Goal: Information Seeking & Learning: Learn about a topic

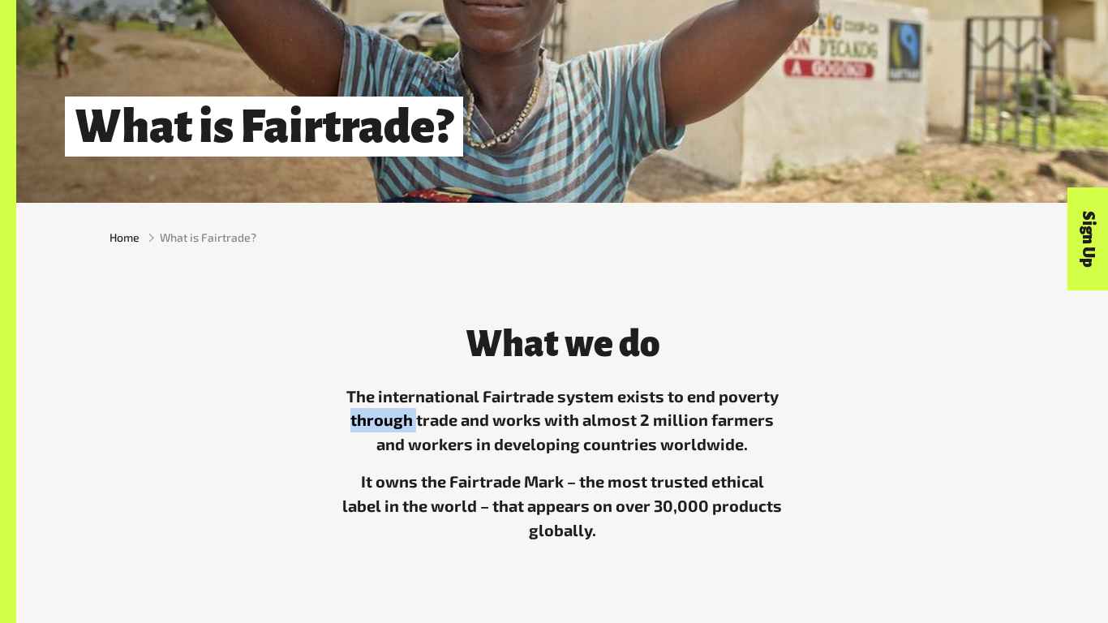
click at [370, 421] on p "The international Fairtrade system exists to end poverty through trade and work…" at bounding box center [562, 420] width 443 height 73
click at [333, 406] on div "What we do The international Fairtrade system exists to end poverty through tra…" at bounding box center [562, 448] width 462 height 288
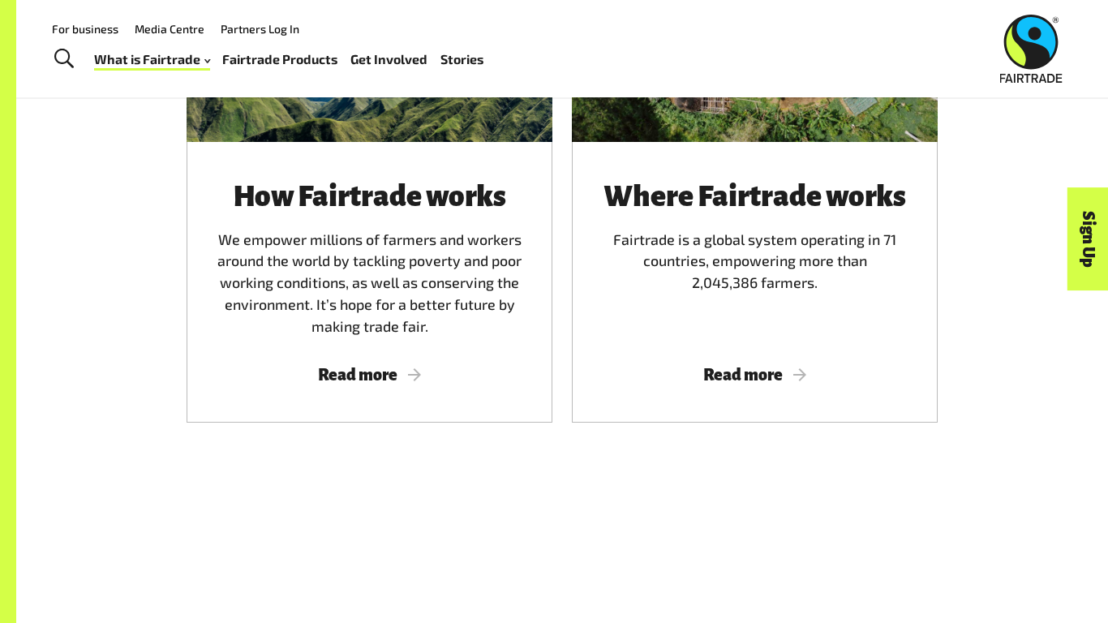
scroll to position [1031, 0]
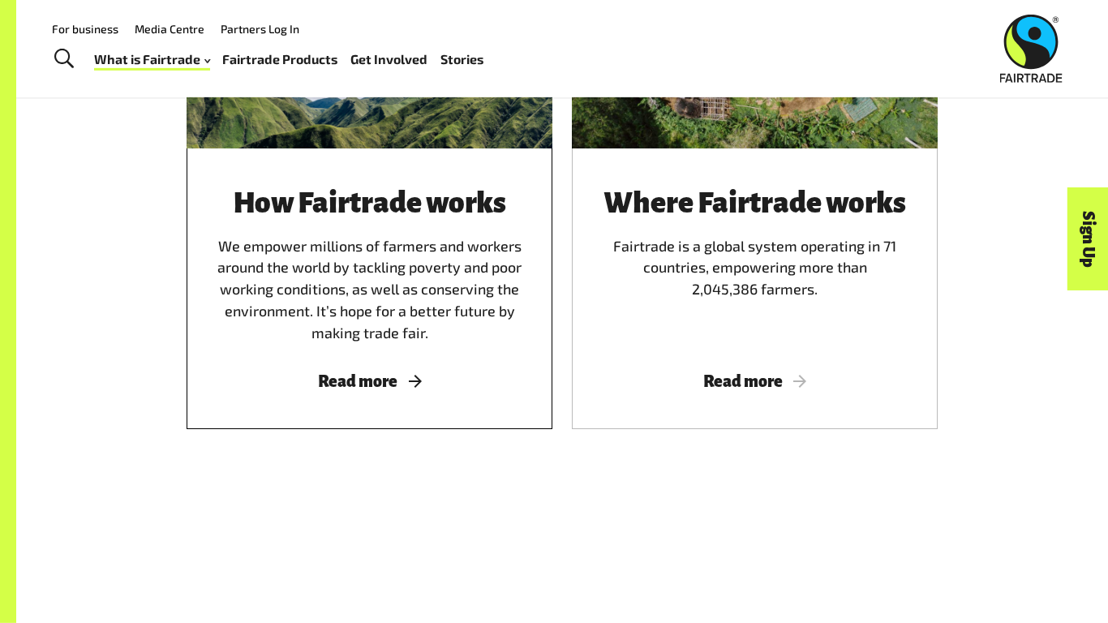
click at [404, 358] on div "How Fairtrade works We empower millions of farmers and workers around the world…" at bounding box center [370, 288] width 366 height 281
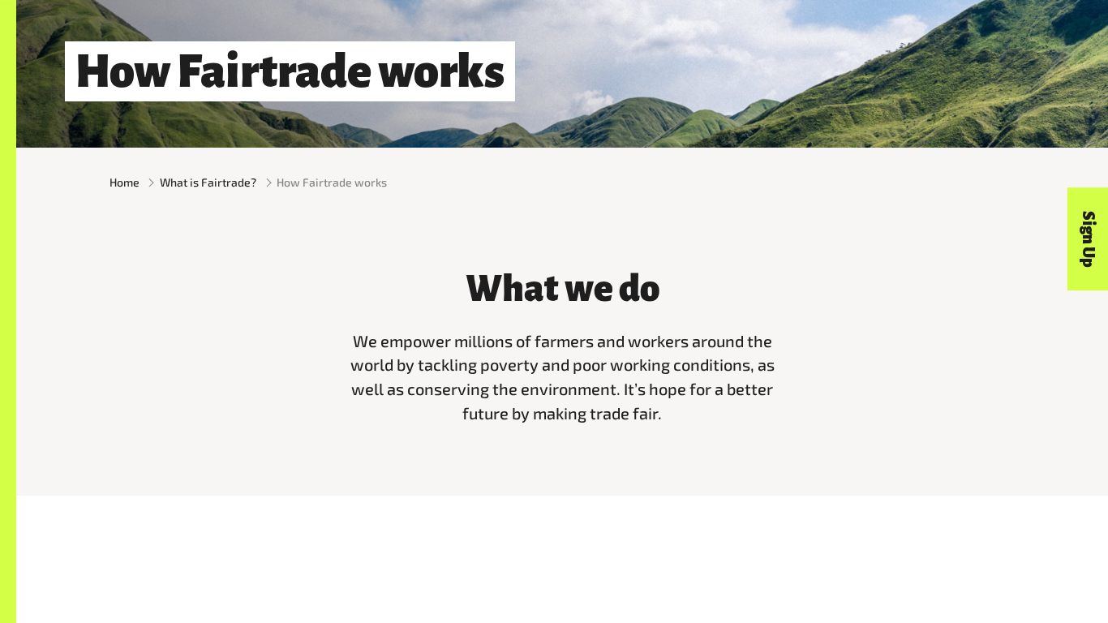
scroll to position [299, 0]
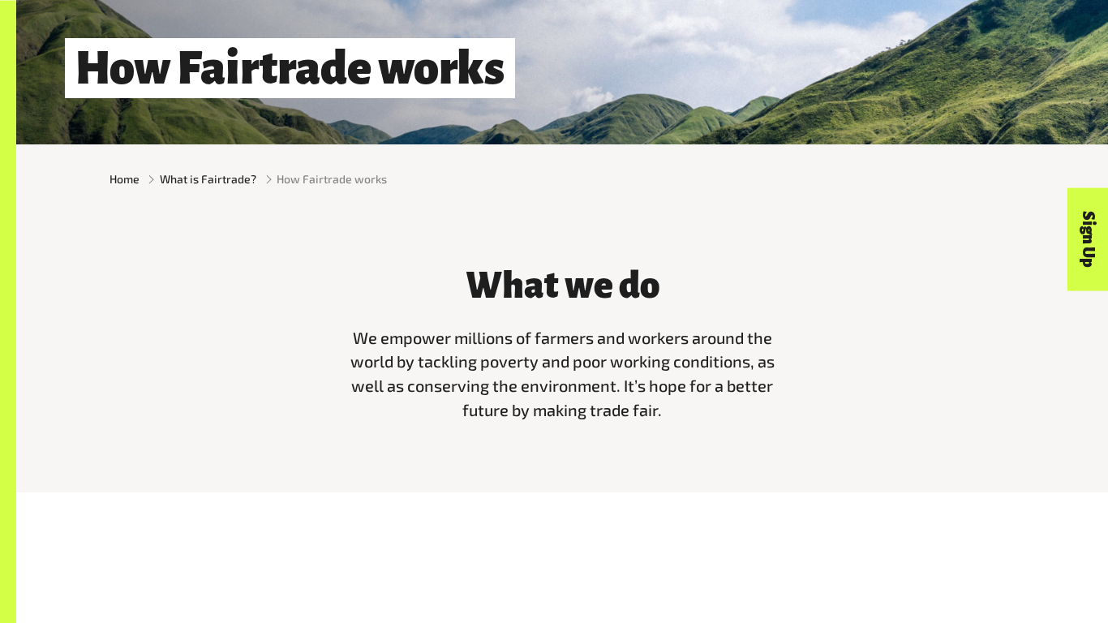
click at [463, 413] on span "We empower millions of farmers and workers around the world by tackling poverty…" at bounding box center [562, 374] width 424 height 92
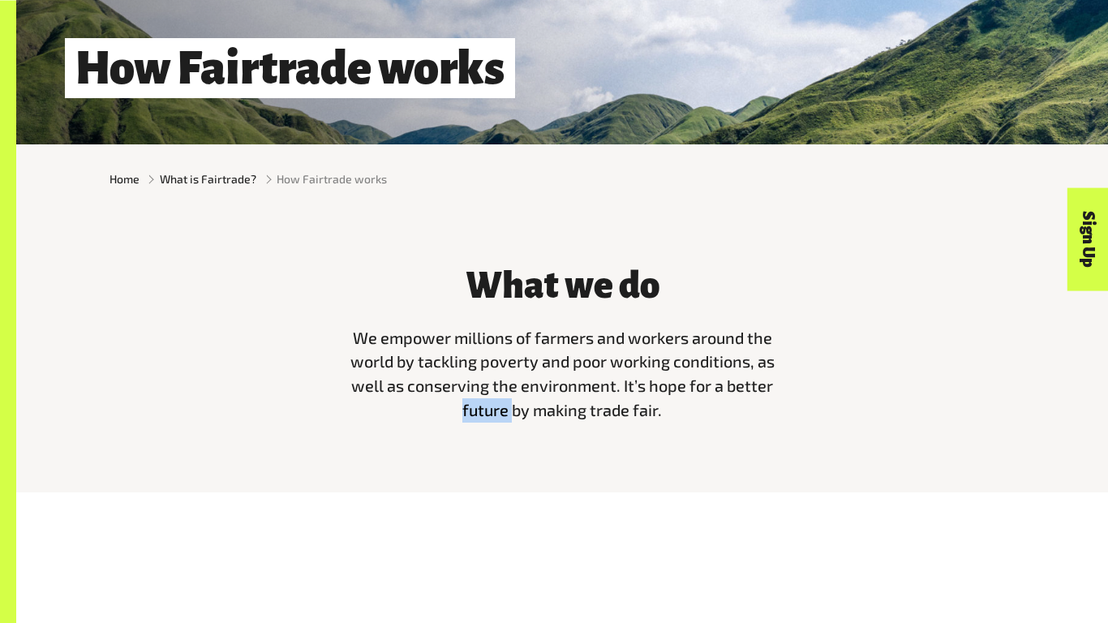
click at [463, 413] on span "We empower millions of farmers and workers around the world by tackling poverty…" at bounding box center [562, 374] width 424 height 92
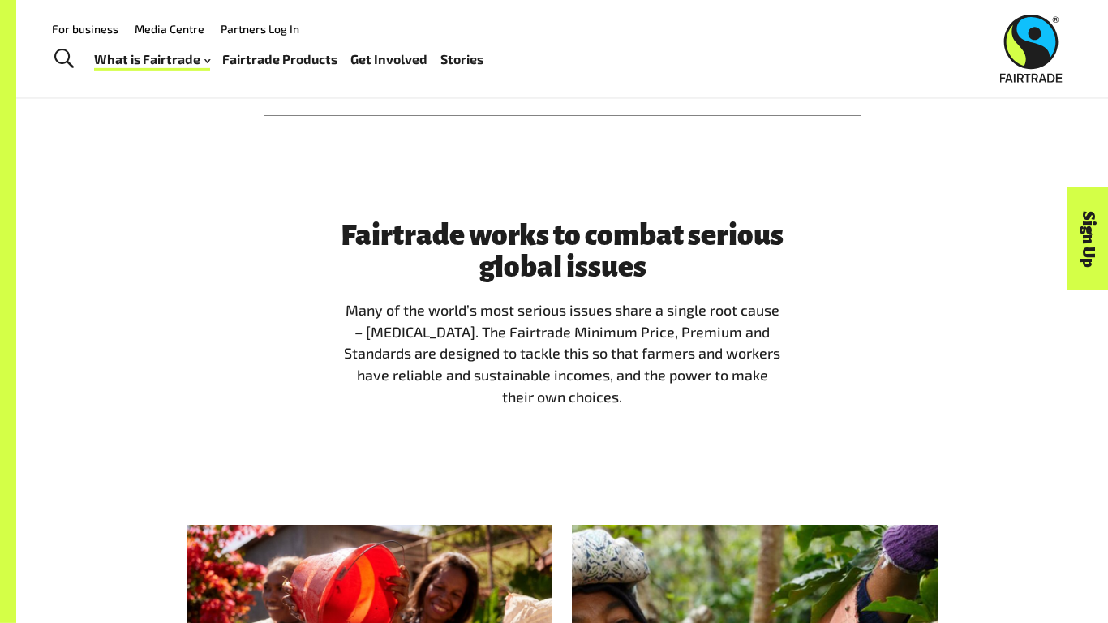
scroll to position [1177, 0]
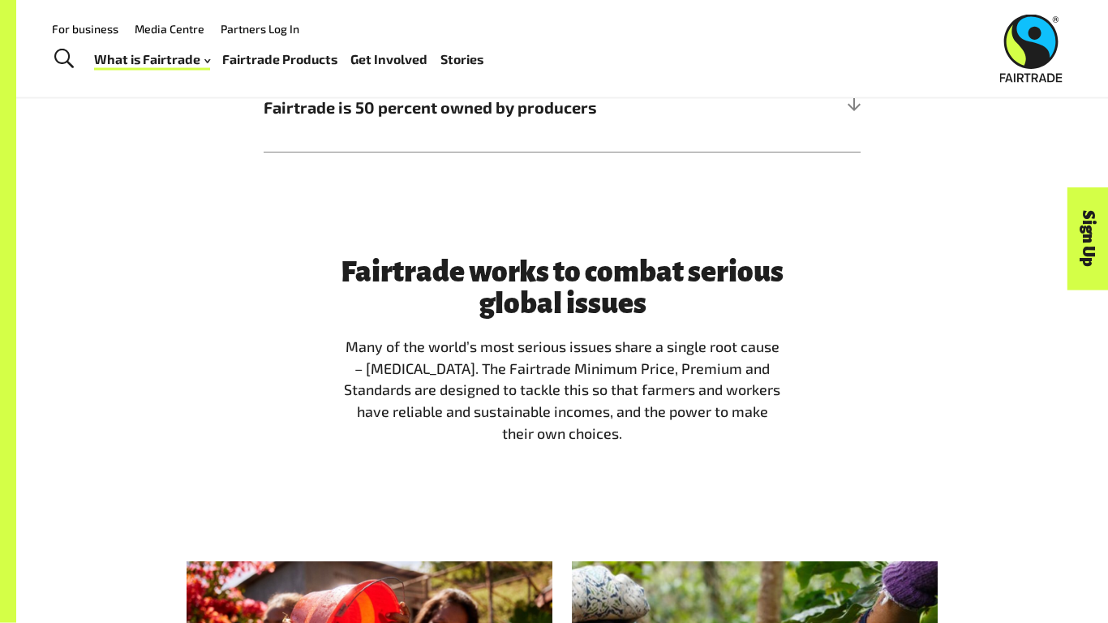
click at [463, 413] on p "Many of the world’s most serious issues share a single root cause – extreme pov…" at bounding box center [562, 390] width 443 height 109
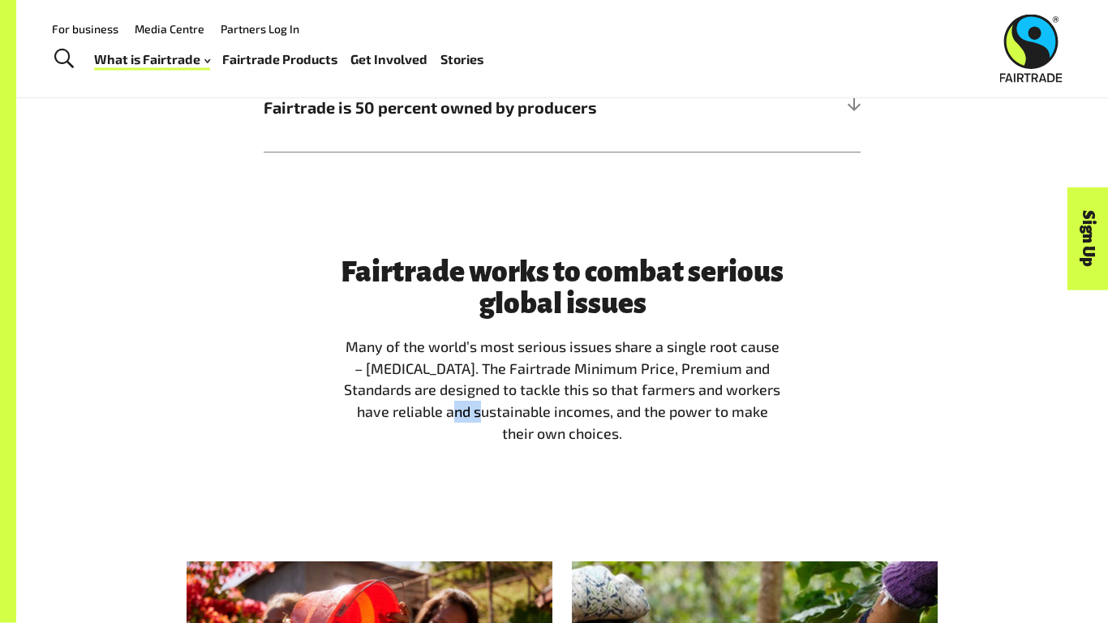
click at [463, 413] on p "Many of the world’s most serious issues share a single root cause – extreme pov…" at bounding box center [562, 390] width 443 height 109
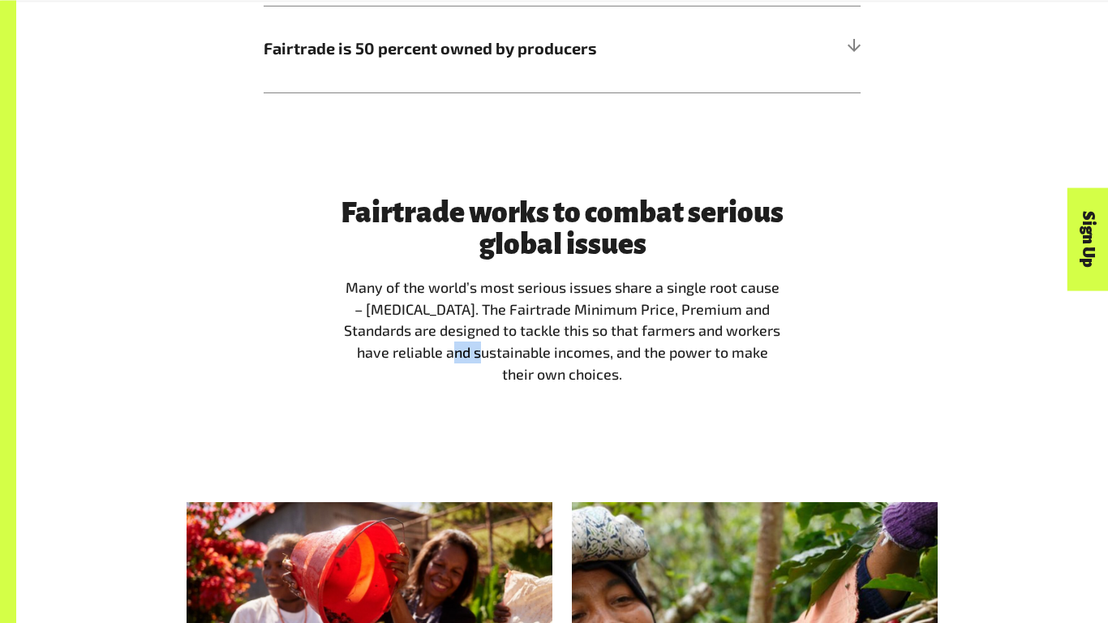
scroll to position [1269, 0]
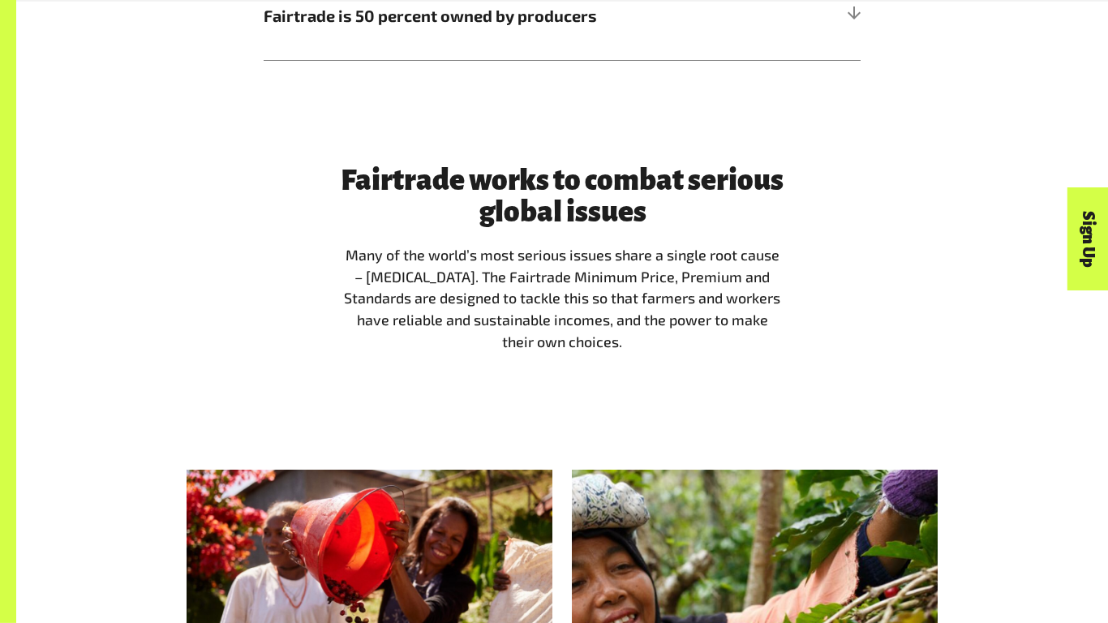
click at [574, 397] on div "Fairtrade works to combat serious global issues Many of the world’s most seriou…" at bounding box center [562, 265] width 1092 height 305
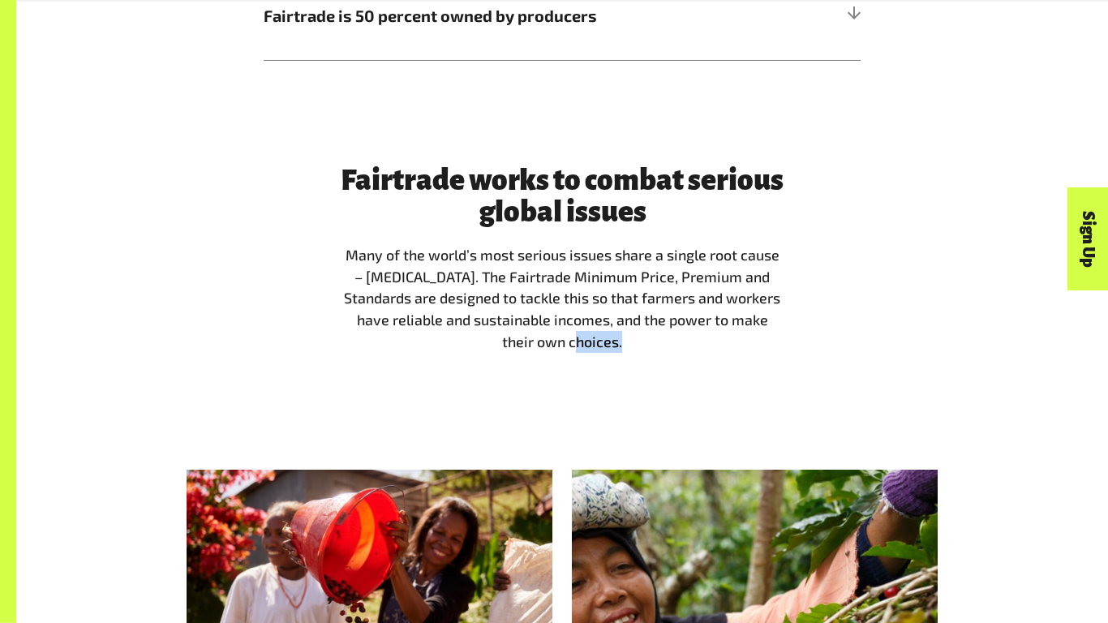
click at [574, 397] on div "Fairtrade works to combat serious global issues Many of the world’s most seriou…" at bounding box center [562, 265] width 1092 height 305
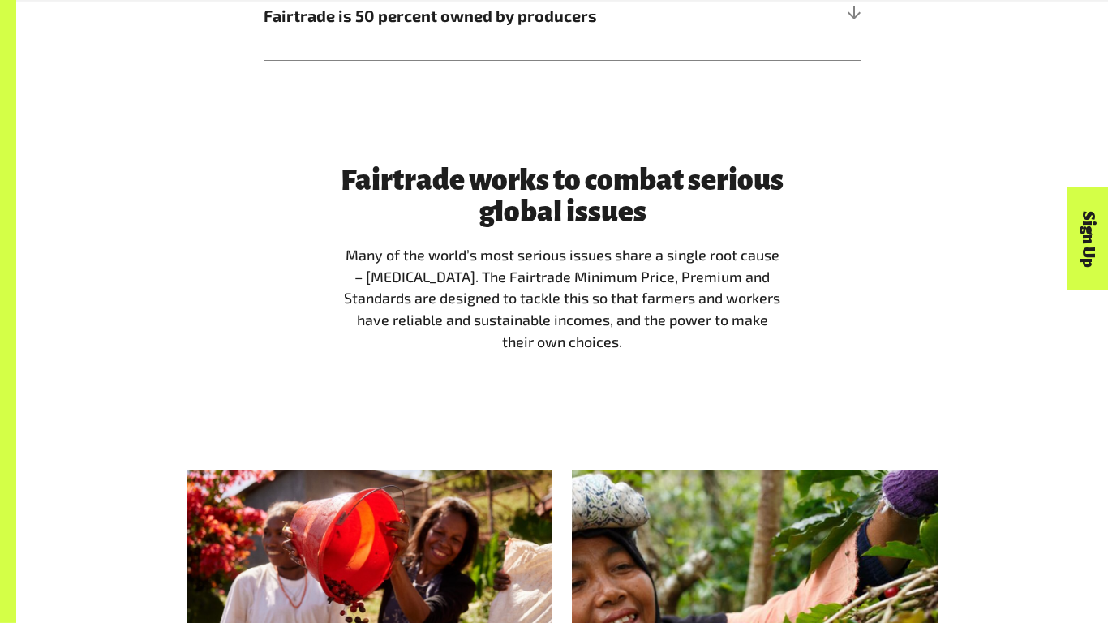
click at [574, 397] on div "Fairtrade works to combat serious global issues Many of the world’s most seriou…" at bounding box center [562, 265] width 1092 height 305
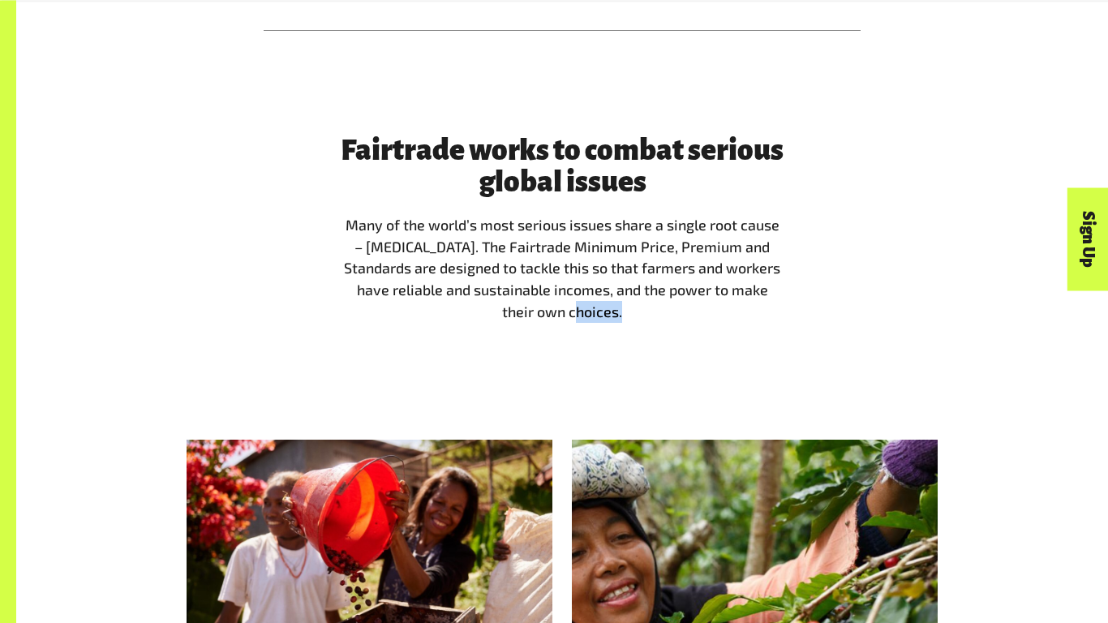
scroll to position [1300, 0]
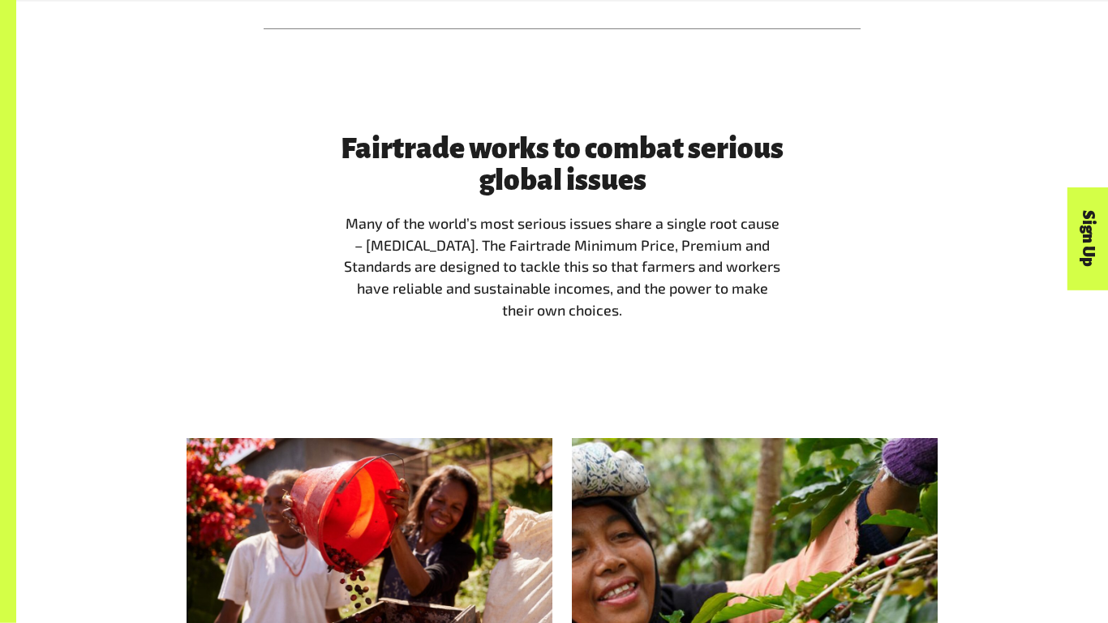
click at [552, 311] on p "Many of the world’s most serious issues share a single root cause – extreme pov…" at bounding box center [562, 267] width 443 height 109
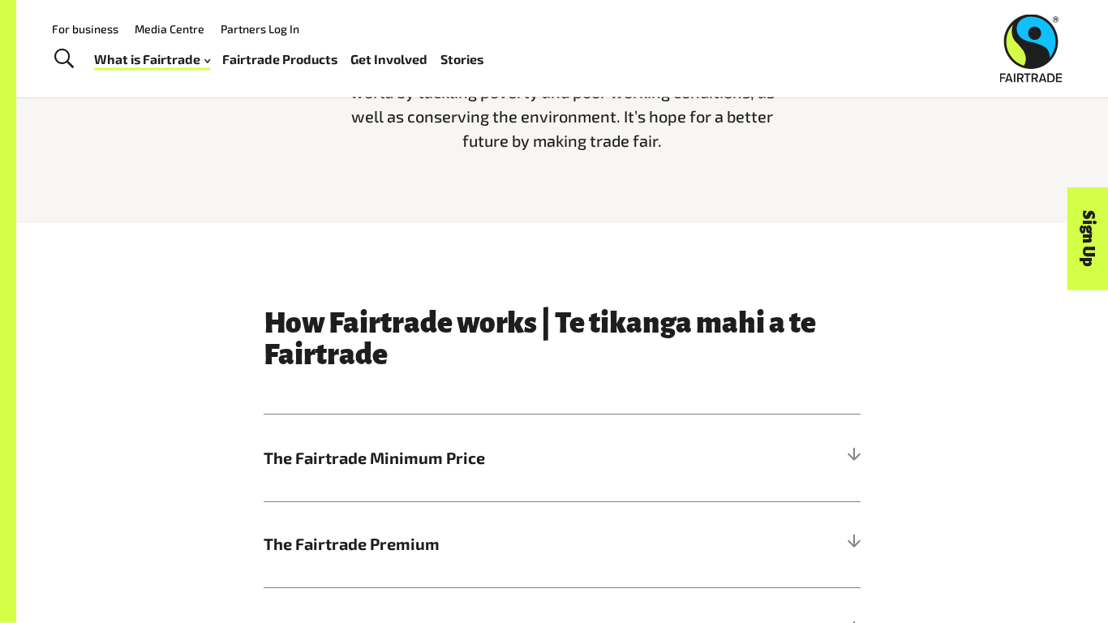
scroll to position [567, 0]
click at [485, 450] on span "The Fairtrade Minimum Price" at bounding box center [488, 459] width 448 height 24
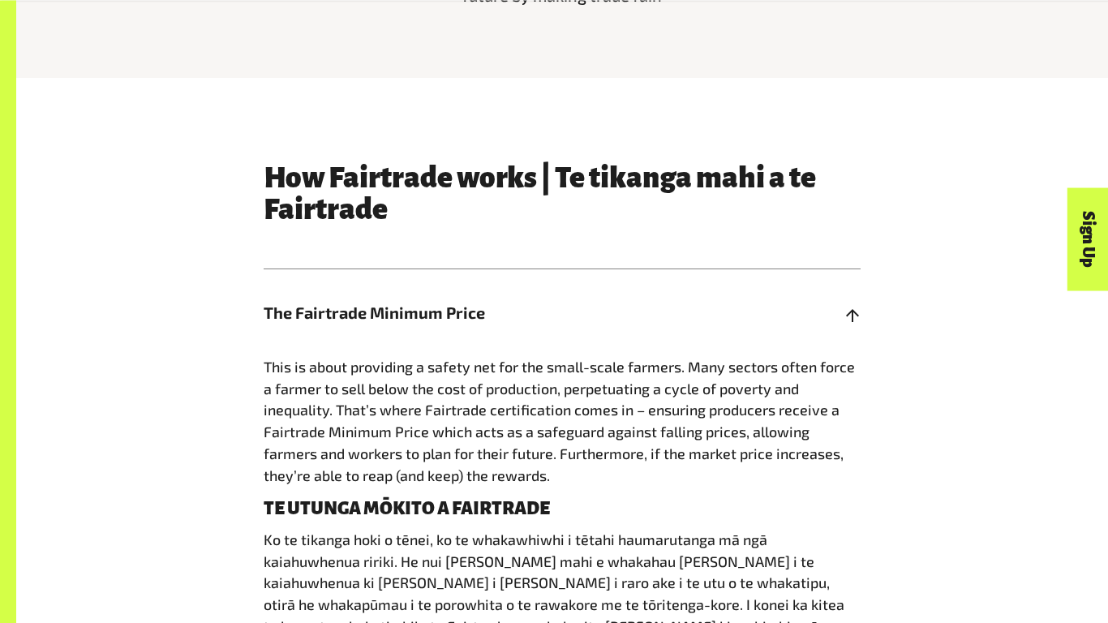
scroll to position [753, 0]
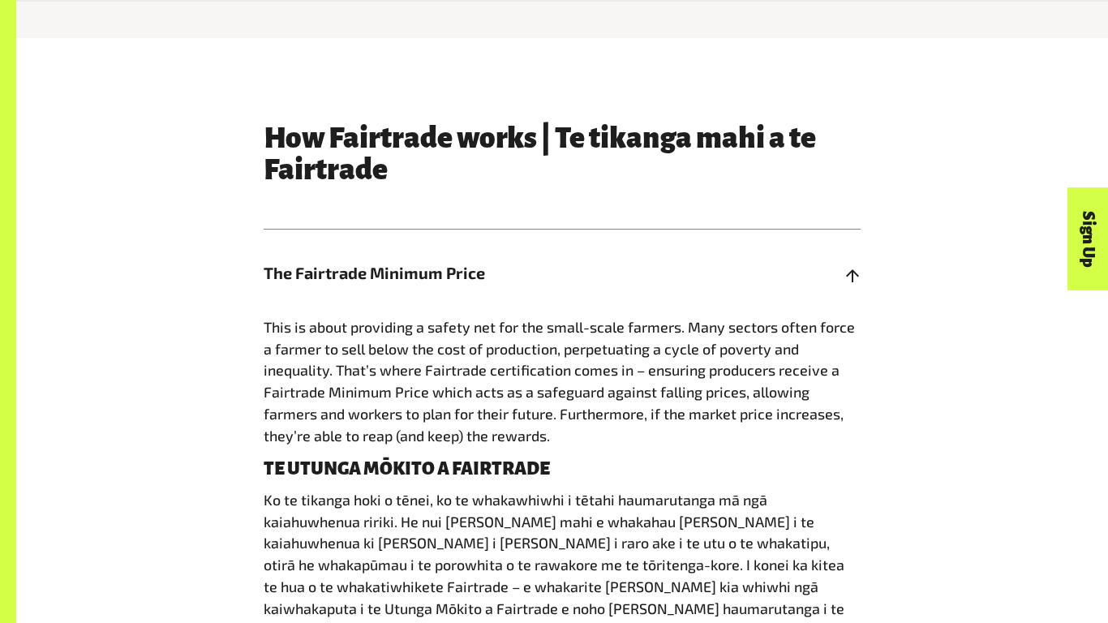
click at [527, 449] on div "This is about providing a safety net for the small-scale farmers. Many sectors …" at bounding box center [562, 516] width 597 height 401
click at [600, 495] on p "Ko te tikanga hoki o tēnei, ko te whakawhiwhi i tētahi haumarutanga mā ngā kaia…" at bounding box center [562, 586] width 597 height 195
click at [606, 463] on h4 "TE UTUNGA MŌKITO A FAIRTRADE" at bounding box center [562, 468] width 597 height 19
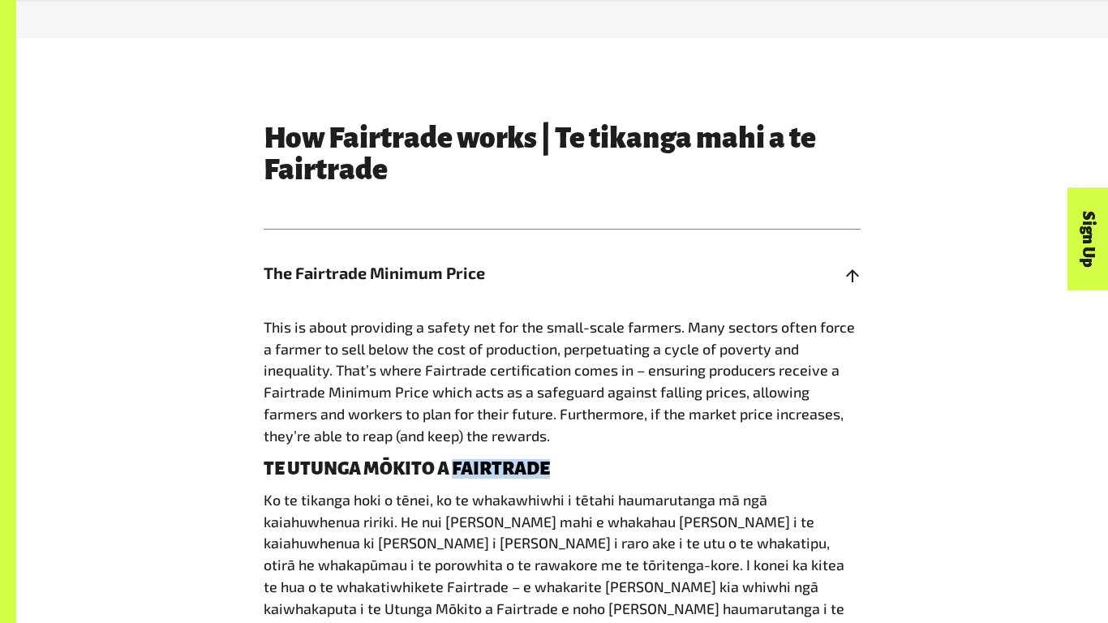
click at [606, 463] on h4 "TE UTUNGA MŌKITO A FAIRTRADE" at bounding box center [562, 468] width 597 height 19
click at [607, 457] on div "This is about providing a safety net for the small-scale farmers. Many sectors …" at bounding box center [562, 516] width 597 height 401
click at [608, 432] on p "This is about providing a safety net for the small-scale farmers. Many sectors …" at bounding box center [562, 381] width 597 height 131
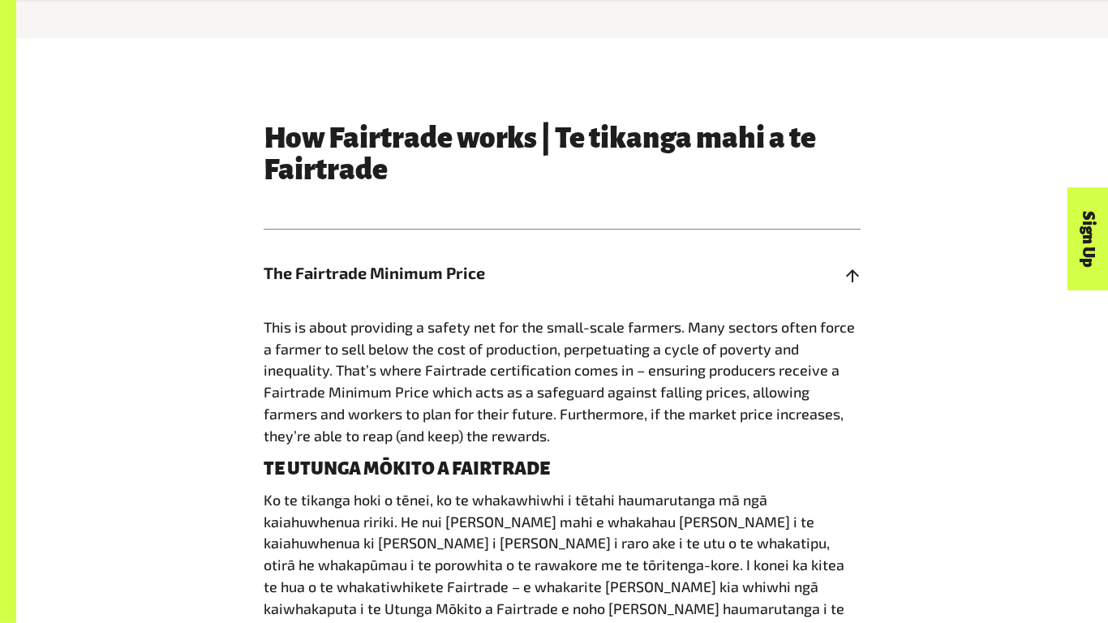
click at [608, 432] on p "This is about providing a safety net for the small-scale farmers. Many sectors …" at bounding box center [562, 381] width 597 height 131
